Goal: Use online tool/utility: Utilize a website feature to perform a specific function

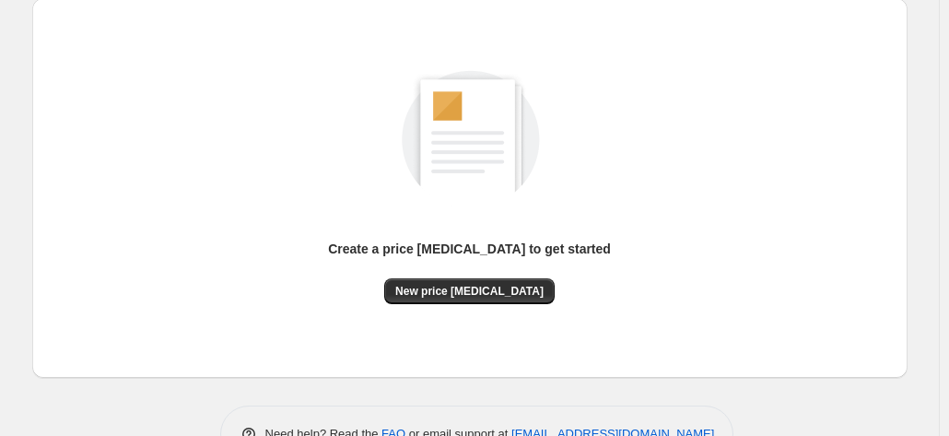
scroll to position [253, 0]
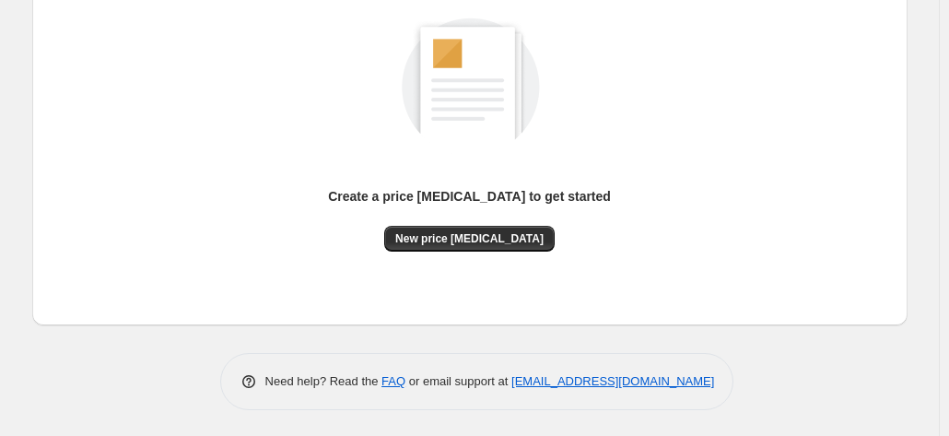
click at [468, 255] on div "Create a price [MEDICAL_DATA] to get started New price [MEDICAL_DATA]" at bounding box center [470, 135] width 846 height 350
click at [463, 239] on span "New price [MEDICAL_DATA]" at bounding box center [469, 238] width 148 height 15
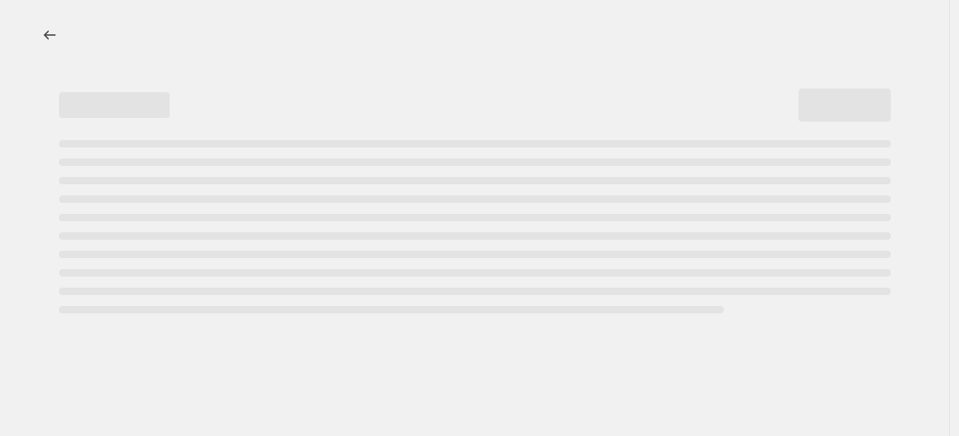
select select "percentage"
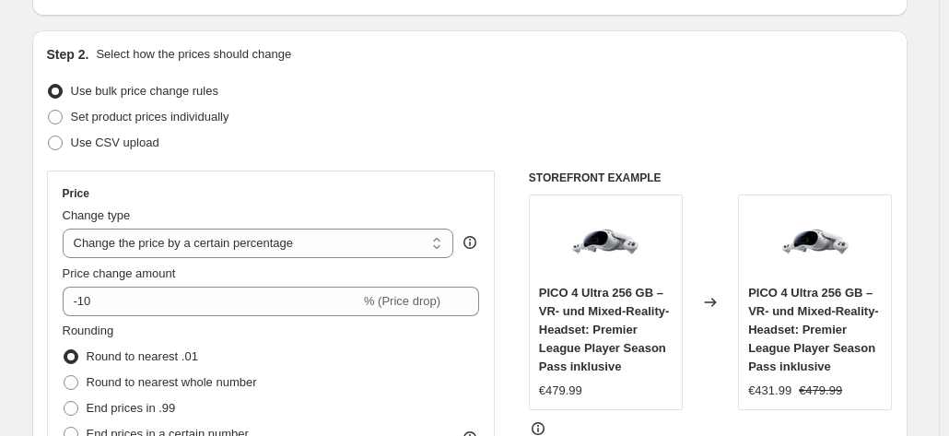
scroll to position [184, 0]
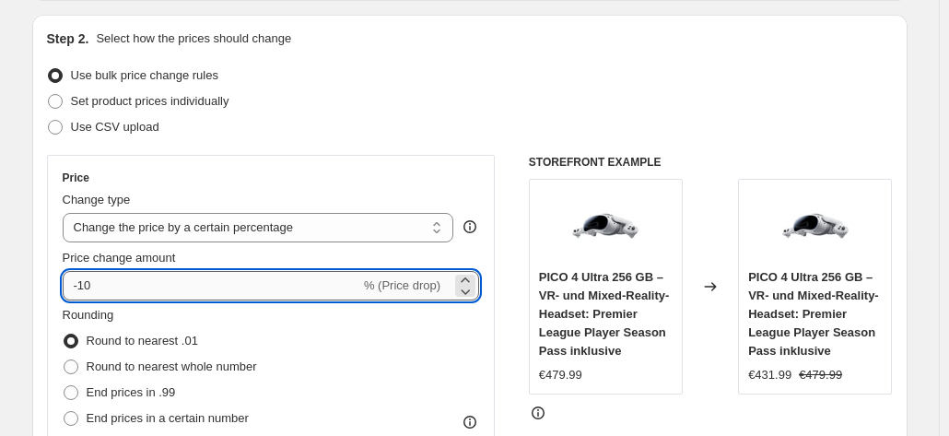
click at [167, 293] on input "-10" at bounding box center [212, 285] width 298 height 29
type input "-1"
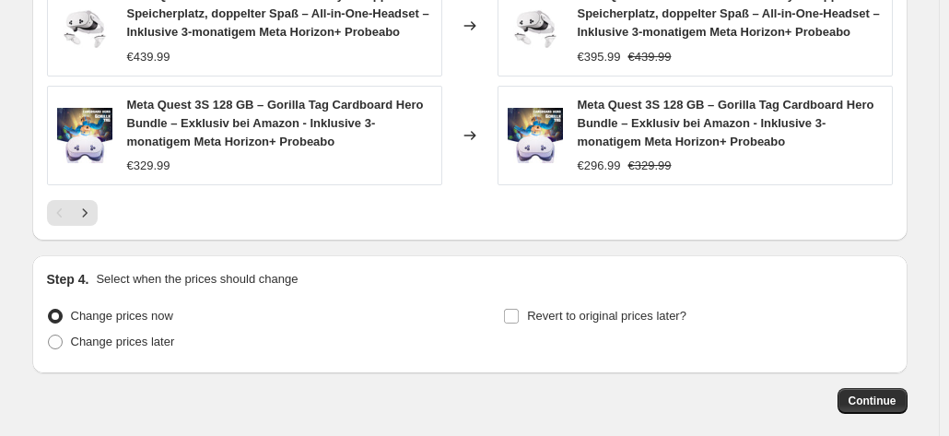
scroll to position [1542, 0]
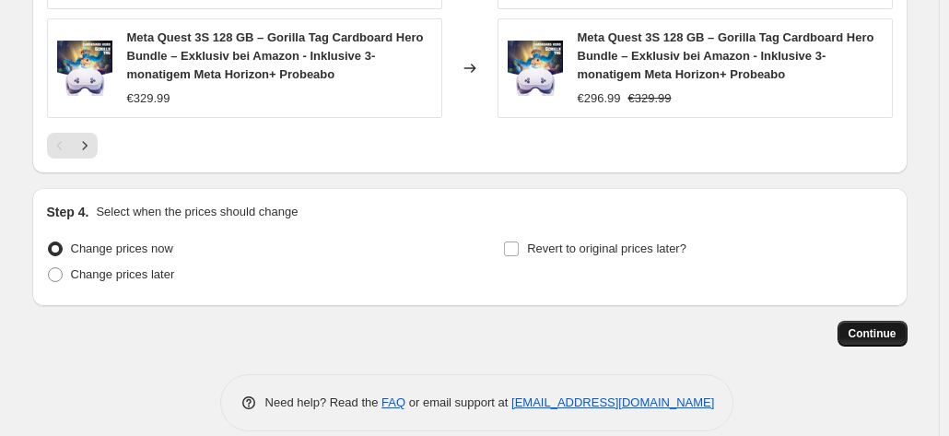
type input "-35"
click at [885, 321] on button "Continue" at bounding box center [873, 334] width 70 height 26
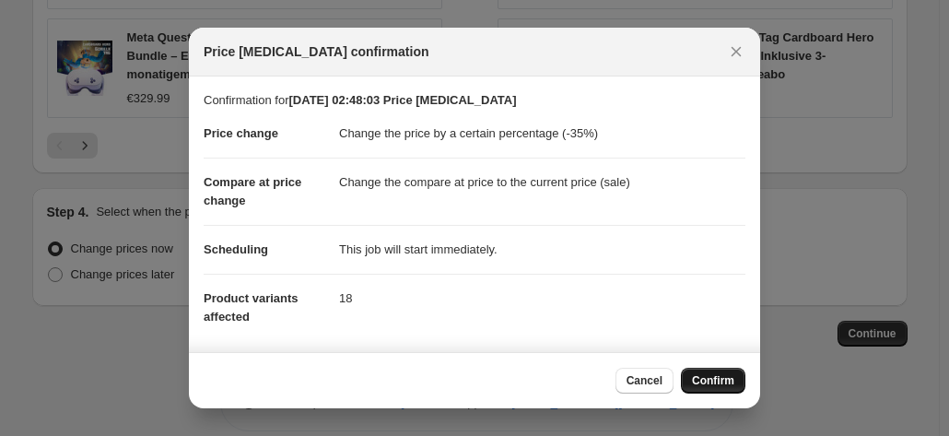
click at [716, 389] on button "Confirm" at bounding box center [713, 381] width 65 height 26
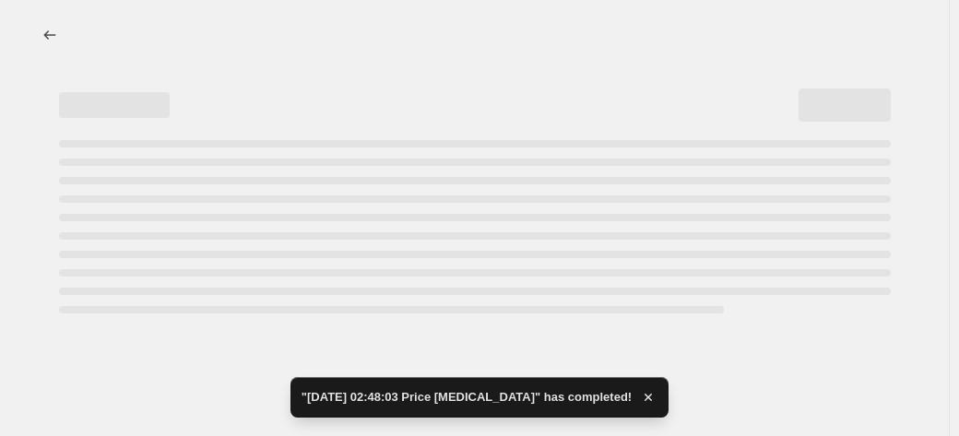
select select "percentage"
